Goal: Download file/media

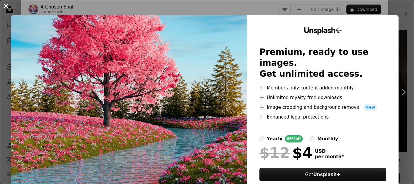
click at [6, 7] on button "An X shape" at bounding box center [5, 5] width 7 height 7
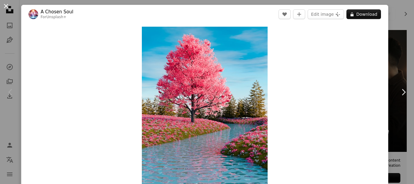
click at [6, 5] on button "An X shape" at bounding box center [5, 5] width 7 height 7
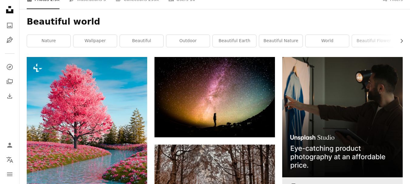
scroll to position [61, 0]
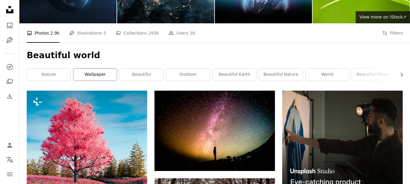
click at [95, 75] on link "wallpaper" at bounding box center [94, 75] width 43 height 12
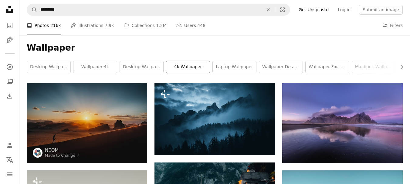
click at [189, 70] on link "4k wallpaper" at bounding box center [187, 67] width 43 height 12
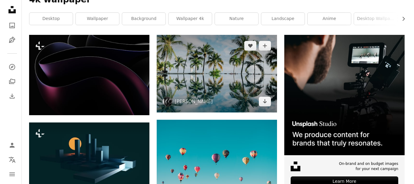
scroll to position [121, 0]
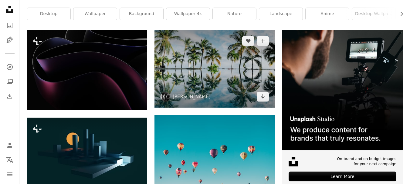
click at [222, 80] on img at bounding box center [214, 69] width 120 height 78
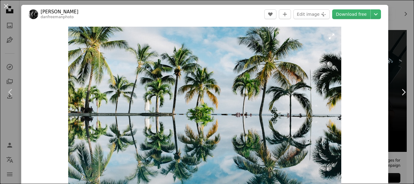
click at [207, 88] on img "Zoom in on this image" at bounding box center [204, 115] width 273 height 176
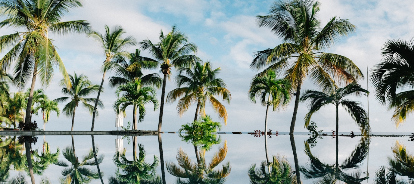
scroll to position [39, 0]
